Goal: Task Accomplishment & Management: Use online tool/utility

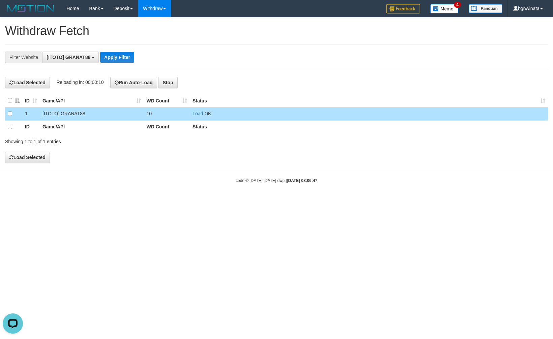
scroll to position [6, 0]
drag, startPoint x: 235, startPoint y: 34, endPoint x: 185, endPoint y: 10, distance: 55.4
click at [235, 33] on h1 "Withdraw Fetch" at bounding box center [276, 30] width 543 height 13
click at [251, 43] on div "**********" at bounding box center [276, 90] width 553 height 145
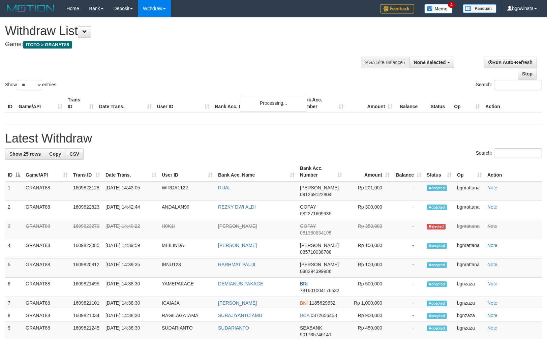
select select
select select "**"
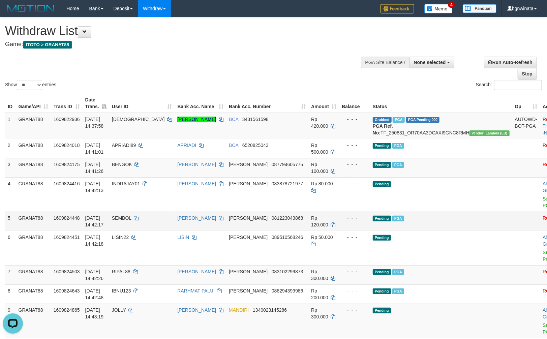
scroll to position [75, 0]
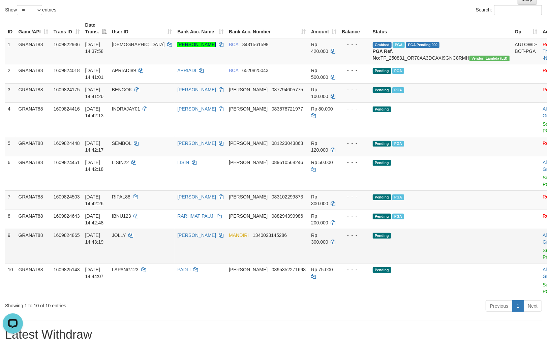
click at [139, 229] on td "JOLLY" at bounding box center [141, 246] width 65 height 34
drag, startPoint x: 139, startPoint y: 227, endPoint x: 150, endPoint y: 226, distance: 11.2
click at [140, 229] on td "JOLLY" at bounding box center [141, 246] width 65 height 34
copy span "JOLLY"
click at [324, 229] on td "Rp 300.000" at bounding box center [324, 246] width 31 height 34
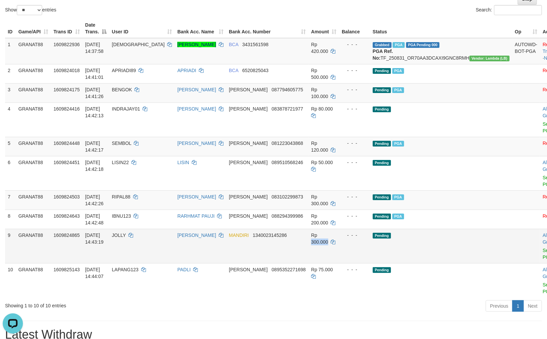
click at [326, 229] on td "Rp 300.000" at bounding box center [324, 246] width 31 height 34
copy span "300.000"
click at [543, 248] on link "Send PGA" at bounding box center [548, 254] width 11 height 12
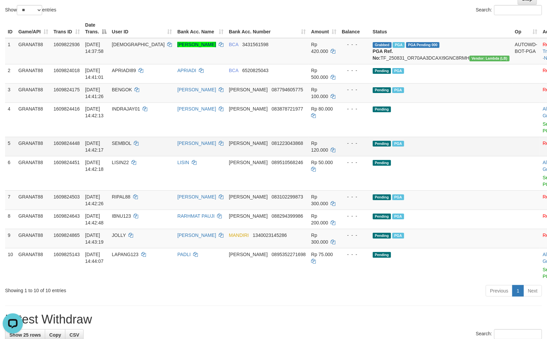
click at [415, 149] on td "Pending PGA" at bounding box center [441, 146] width 142 height 19
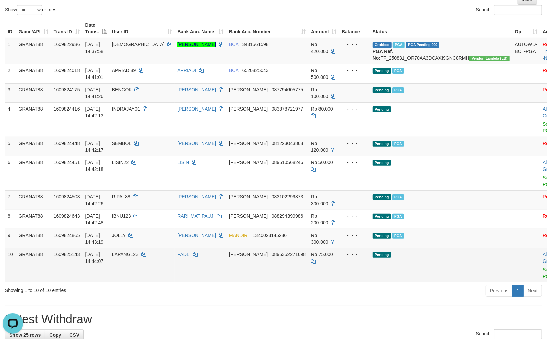
click at [433, 251] on td "Pending" at bounding box center [441, 265] width 142 height 34
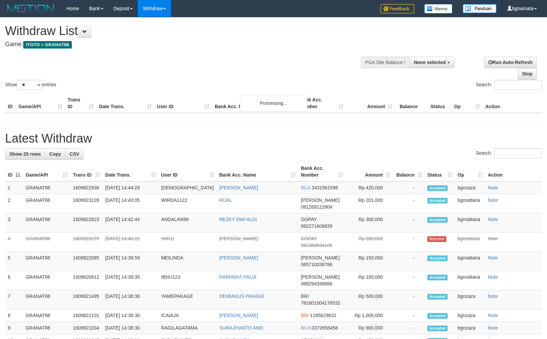
select select
select select "**"
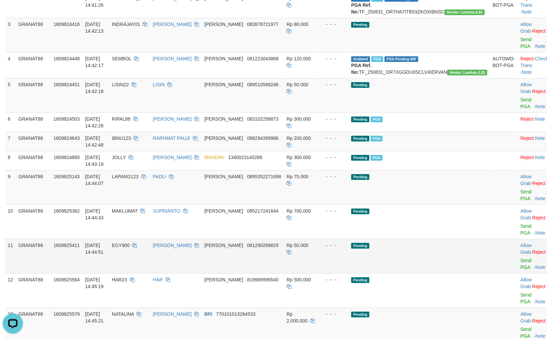
scroll to position [184, 0]
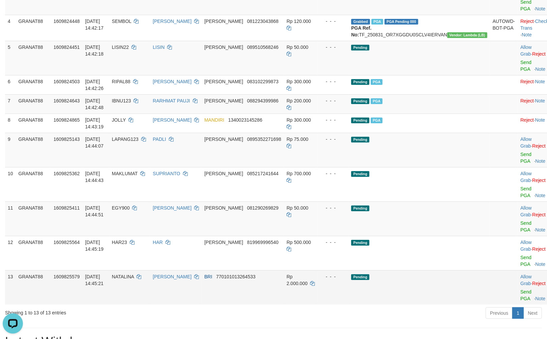
click at [149, 270] on td "NATALINA" at bounding box center [129, 287] width 41 height 34
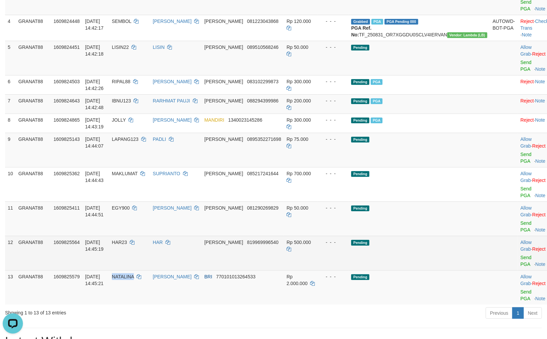
drag, startPoint x: 149, startPoint y: 254, endPoint x: 114, endPoint y: 238, distance: 38.2
click at [119, 270] on tr "13 GRANAT88 1609825579 31/08/2025 14:45:21 NATALINA NATALINA MAGAI BRI 77010101…" at bounding box center [278, 287] width 547 height 34
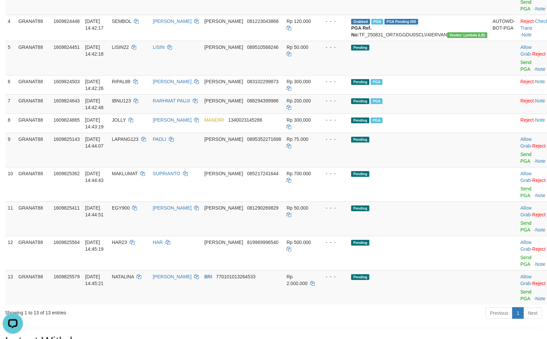
click at [142, 307] on div "Showing 1 to 13 of 13 entries" at bounding box center [114, 311] width 218 height 9
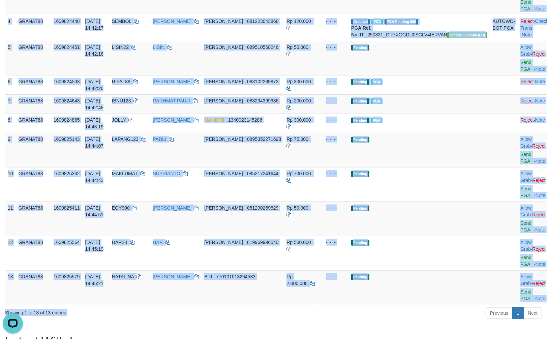
click at [145, 271] on div "Show ** ** ** *** entries Search: ID Game/API Trans ID Date Trans. User ID Bank…" at bounding box center [273, 77] width 537 height 488
click at [146, 270] on td "NATALINA" at bounding box center [129, 287] width 41 height 34
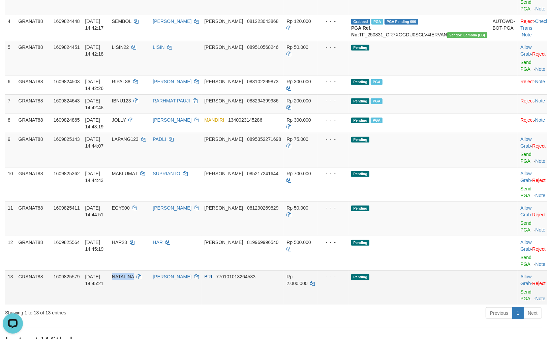
drag, startPoint x: 146, startPoint y: 255, endPoint x: 150, endPoint y: 256, distance: 4.1
click at [150, 270] on td "NATALINA" at bounding box center [129, 287] width 41 height 34
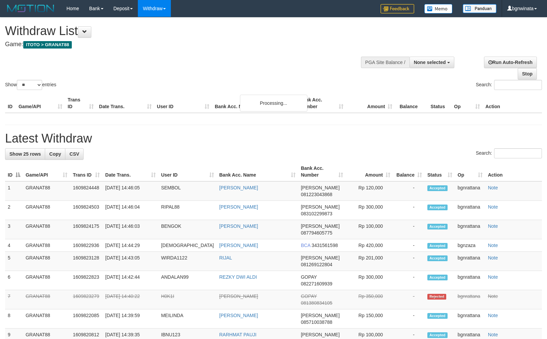
select select
select select "**"
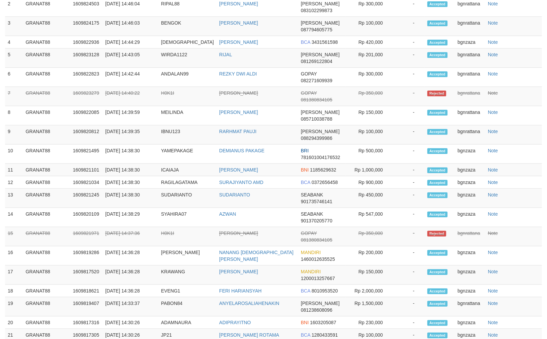
click at [368, 164] on td "Rp 1,000,000" at bounding box center [369, 170] width 47 height 12
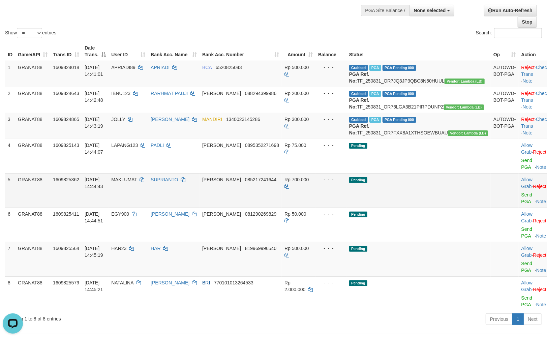
scroll to position [127, 0]
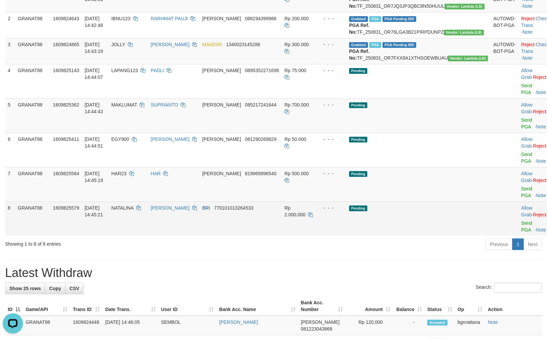
click at [109, 202] on td "31/08/2025 14:45:21" at bounding box center [95, 219] width 27 height 34
drag, startPoint x: 126, startPoint y: 189, endPoint x: 132, endPoint y: 191, distance: 6.2
click at [109, 202] on td "31/08/2025 14:45:21" at bounding box center [95, 219] width 27 height 34
click at [132, 202] on td "NATALINA" at bounding box center [128, 219] width 39 height 34
drag, startPoint x: 132, startPoint y: 191, endPoint x: 146, endPoint y: 193, distance: 14.4
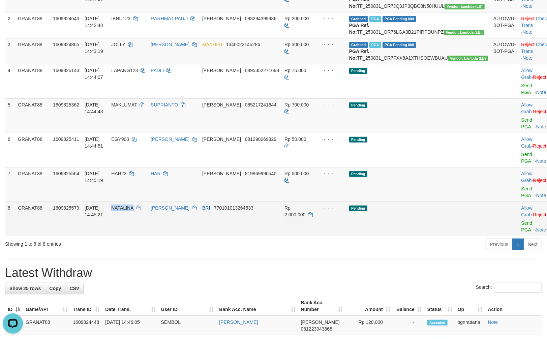
click at [137, 202] on td "NATALINA" at bounding box center [128, 219] width 39 height 34
copy span "NATALINA"
click at [305, 205] on span "Rp 2.000.000" at bounding box center [295, 211] width 21 height 12
copy span "00"
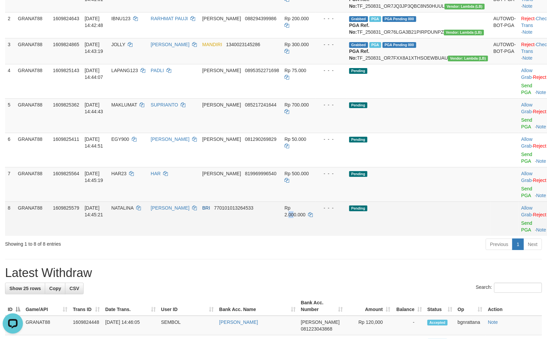
click at [305, 205] on span "Rp 2.000.000" at bounding box center [295, 211] width 21 height 12
copy td "2.000.000"
click at [305, 205] on span "Rp 2.000.000" at bounding box center [295, 211] width 21 height 12
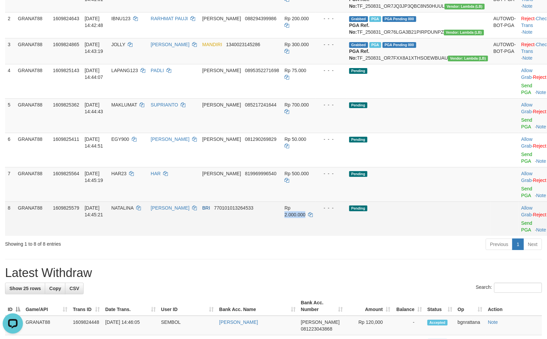
click at [305, 205] on span "Rp 2.000.000" at bounding box center [295, 211] width 21 height 12
click at [522, 221] on link "Send PGA" at bounding box center [527, 227] width 11 height 12
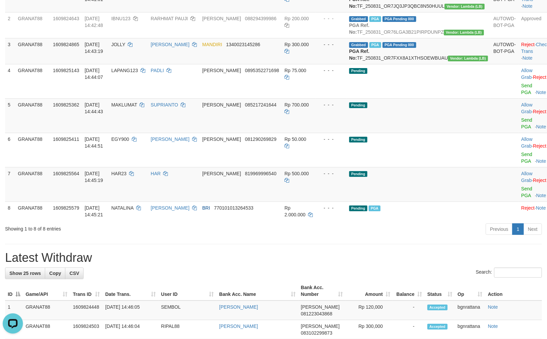
click at [371, 223] on div "Previous 1 Next" at bounding box center [387, 230] width 309 height 14
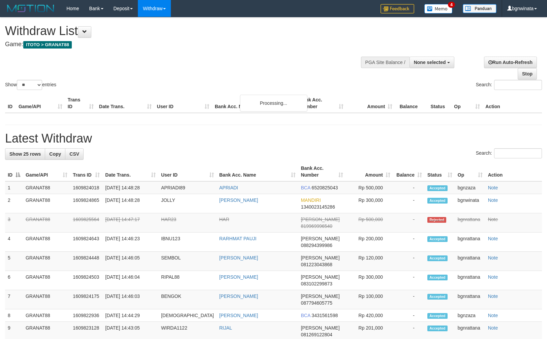
select select
select select "**"
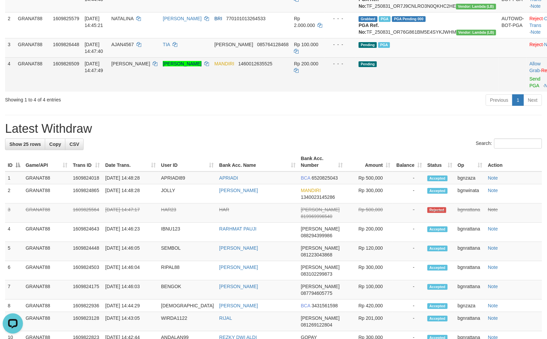
click at [144, 74] on td "[PERSON_NAME]" at bounding box center [135, 74] width 52 height 34
drag, startPoint x: 144, startPoint y: 74, endPoint x: 186, endPoint y: 82, distance: 42.8
click at [146, 74] on td "[PERSON_NAME]" at bounding box center [135, 74] width 52 height 34
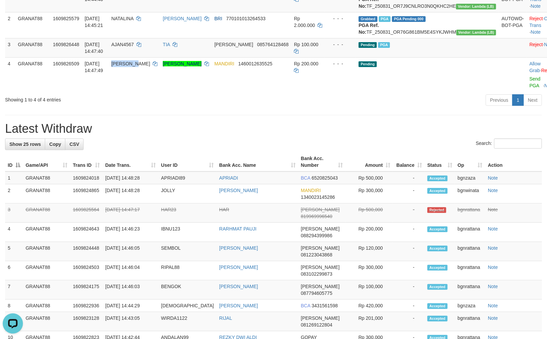
copy span "[PERSON_NAME]"
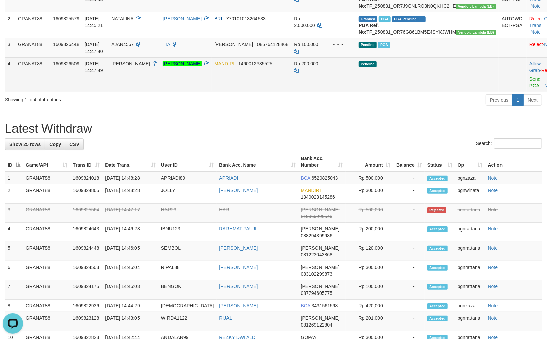
click at [312, 73] on td "Rp 200.000" at bounding box center [308, 74] width 34 height 34
drag, startPoint x: 312, startPoint y: 73, endPoint x: 331, endPoint y: 77, distance: 19.9
click at [314, 74] on td "Rp 200.000" at bounding box center [308, 74] width 34 height 34
copy span "200.000"
click at [527, 79] on td "Allow Grab · Reject Send PGA · Note" at bounding box center [543, 74] width 33 height 34
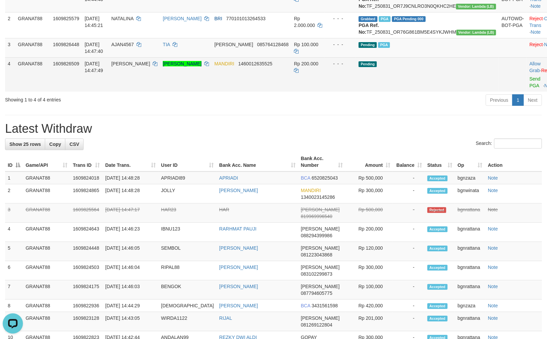
click at [527, 82] on td "Allow Grab · Reject Send PGA · Note" at bounding box center [543, 74] width 33 height 34
click at [530, 86] on link "Send PGA" at bounding box center [535, 82] width 11 height 12
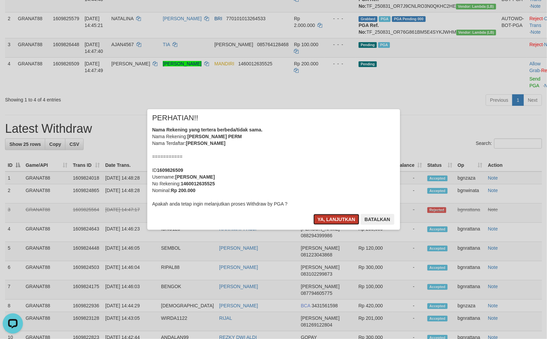
click at [324, 215] on button "Ya, lanjutkan" at bounding box center [337, 219] width 46 height 11
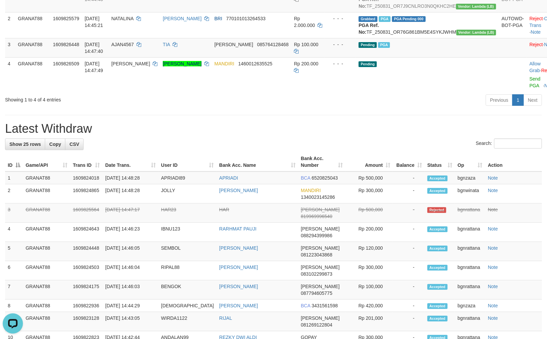
click at [381, 122] on h1 "Latest Withdraw" at bounding box center [273, 128] width 537 height 13
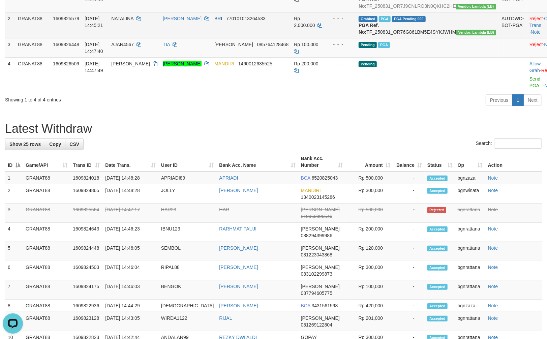
scroll to position [52, 0]
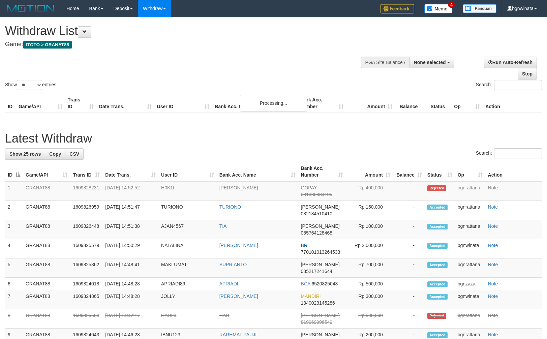
select select
select select "**"
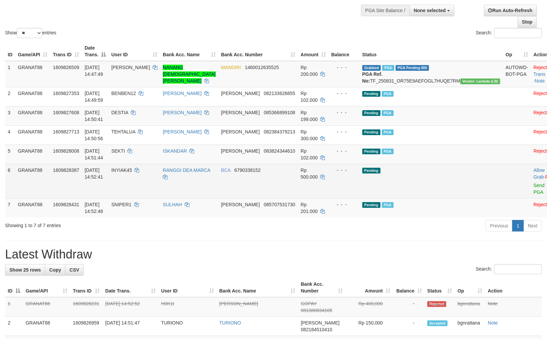
click at [132, 169] on span "INYIAK45" at bounding box center [121, 170] width 21 height 5
drag, startPoint x: 137, startPoint y: 169, endPoint x: 143, endPoint y: 168, distance: 6.2
click at [132, 168] on span "INYIAK45" at bounding box center [121, 170] width 21 height 5
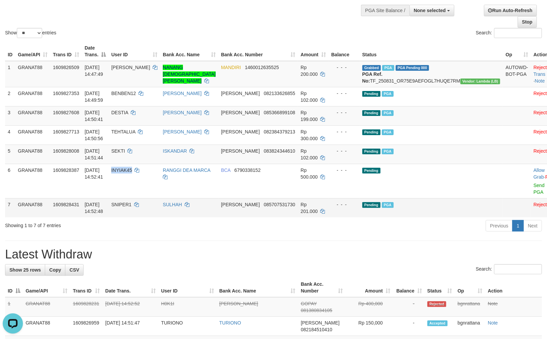
copy span "INYIAK45"
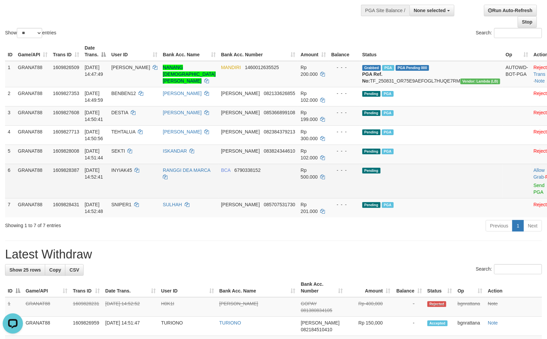
click at [318, 174] on td "Rp 500.000" at bounding box center [313, 181] width 31 height 34
click at [321, 173] on td "Rp 500.000" at bounding box center [313, 181] width 31 height 34
copy span "500.000"
click at [534, 184] on link "Send PGA" at bounding box center [539, 189] width 11 height 12
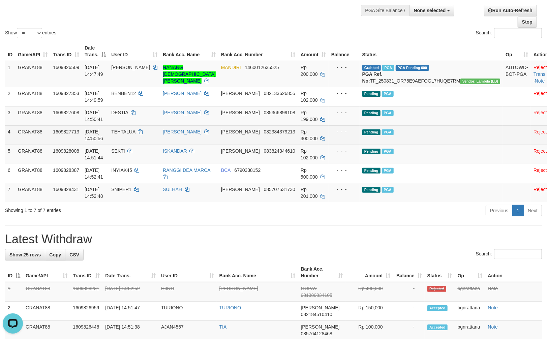
click at [425, 143] on td "Pending PGA" at bounding box center [432, 134] width 144 height 19
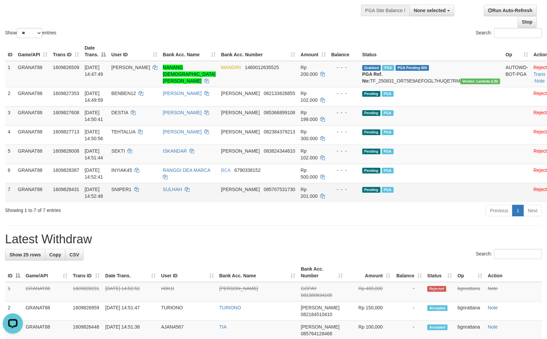
drag, startPoint x: 419, startPoint y: 206, endPoint x: 407, endPoint y: 184, distance: 25.1
click at [419, 206] on div "Previous 1 Next" at bounding box center [387, 211] width 309 height 14
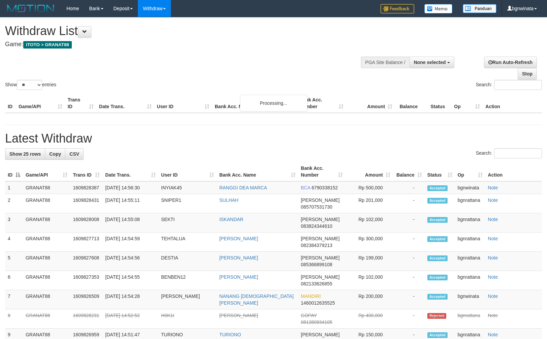
select select
select select "**"
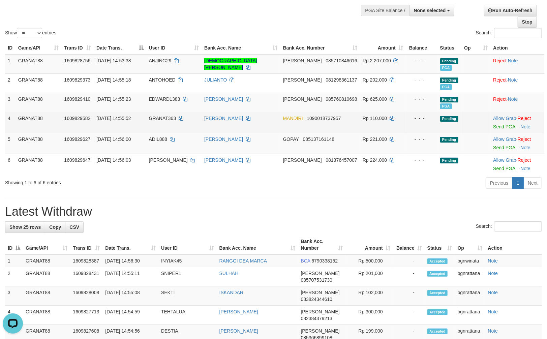
click at [157, 127] on td "GRANAT363" at bounding box center [173, 122] width 55 height 21
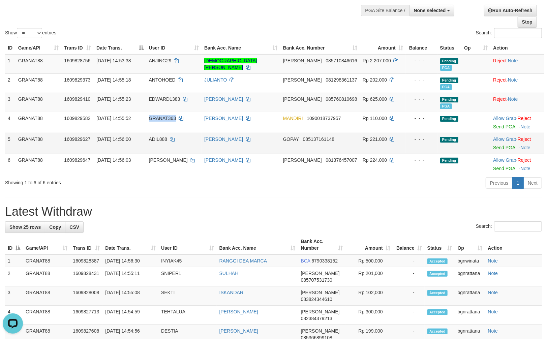
drag, startPoint x: 161, startPoint y: 127, endPoint x: 204, endPoint y: 135, distance: 44.2
click at [163, 128] on td "GRANAT363" at bounding box center [173, 122] width 55 height 21
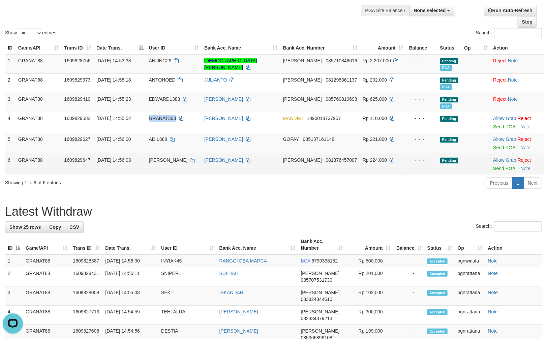
copy span "GRANAT363"
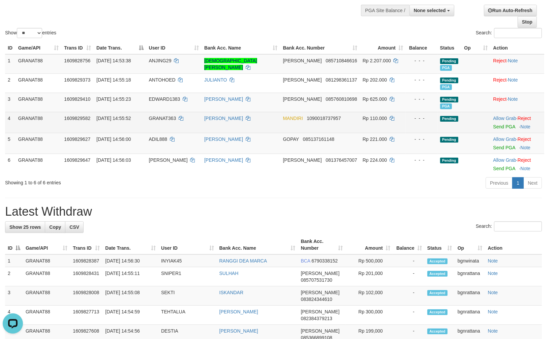
click at [363, 124] on td "Rp 110.000" at bounding box center [383, 122] width 46 height 21
click at [366, 124] on td "Rp 110.000" at bounding box center [383, 122] width 46 height 21
copy span "110.000"
click at [515, 126] on span "Send PGA" at bounding box center [517, 126] width 49 height 8
click at [499, 127] on link "Send PGA" at bounding box center [504, 126] width 22 height 5
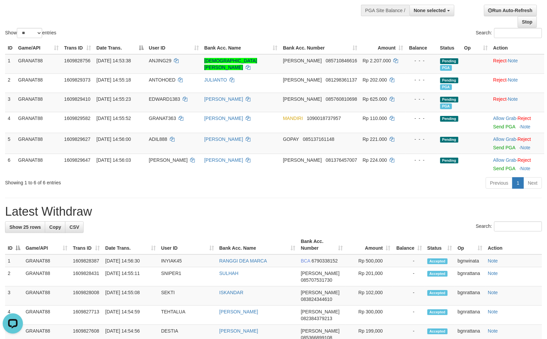
click at [360, 177] on div "Previous 1 Next" at bounding box center [387, 184] width 309 height 14
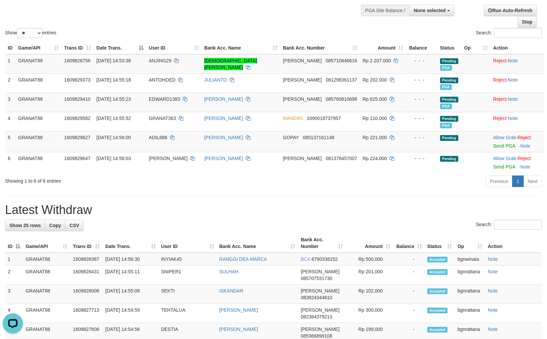
click at [432, 186] on div "Previous 1 Next" at bounding box center [387, 182] width 309 height 14
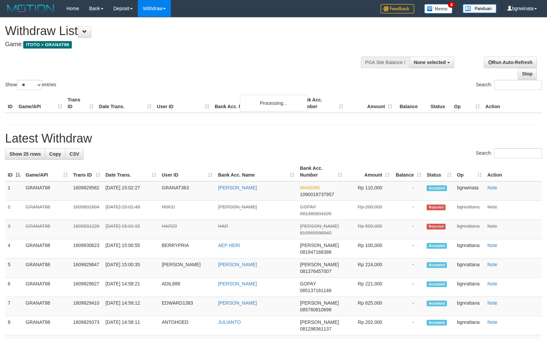
select select
select select "**"
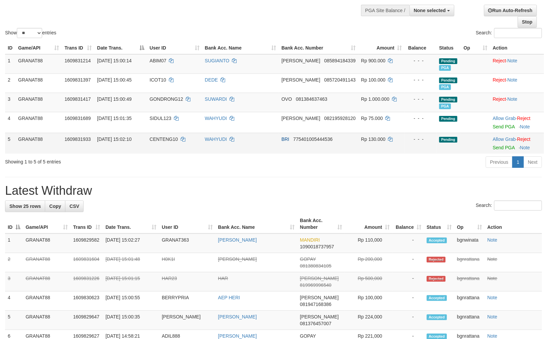
click at [165, 143] on td "CENTENG10" at bounding box center [174, 143] width 55 height 21
click at [167, 142] on td "CENTENG10" at bounding box center [174, 143] width 55 height 21
click at [362, 137] on span "Rp 130.000" at bounding box center [373, 139] width 24 height 5
drag, startPoint x: 362, startPoint y: 137, endPoint x: 366, endPoint y: 137, distance: 3.7
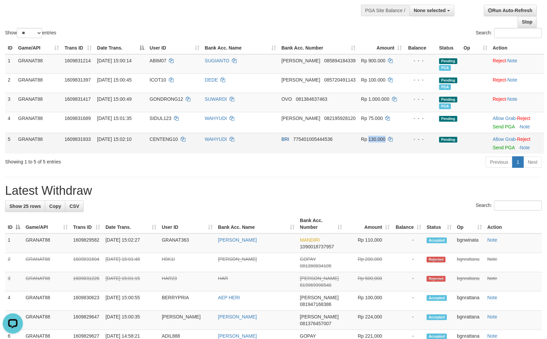
click at [365, 137] on span "Rp 130.000" at bounding box center [373, 139] width 24 height 5
copy span "130.000"
click at [509, 142] on td "Allow Grab · Reject Send PGA · Note" at bounding box center [517, 143] width 54 height 21
click at [502, 146] on link "Send PGA" at bounding box center [504, 147] width 22 height 5
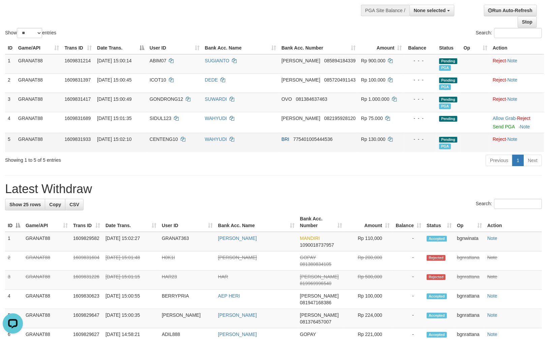
click at [169, 139] on span "CENTENG10" at bounding box center [164, 139] width 28 height 5
drag, startPoint x: 169, startPoint y: 139, endPoint x: 173, endPoint y: 138, distance: 4.8
click at [173, 138] on span "CENTENG10" at bounding box center [164, 139] width 28 height 5
copy span "CENTENG10"
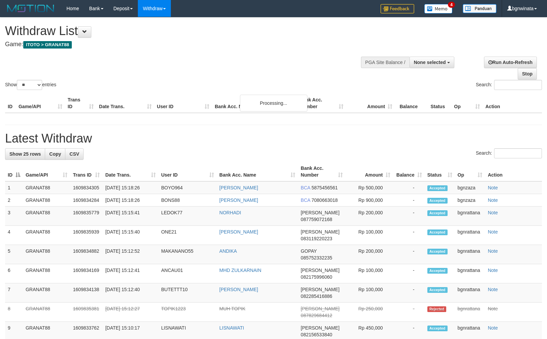
select select
select select "**"
